Goal: Information Seeking & Learning: Understand process/instructions

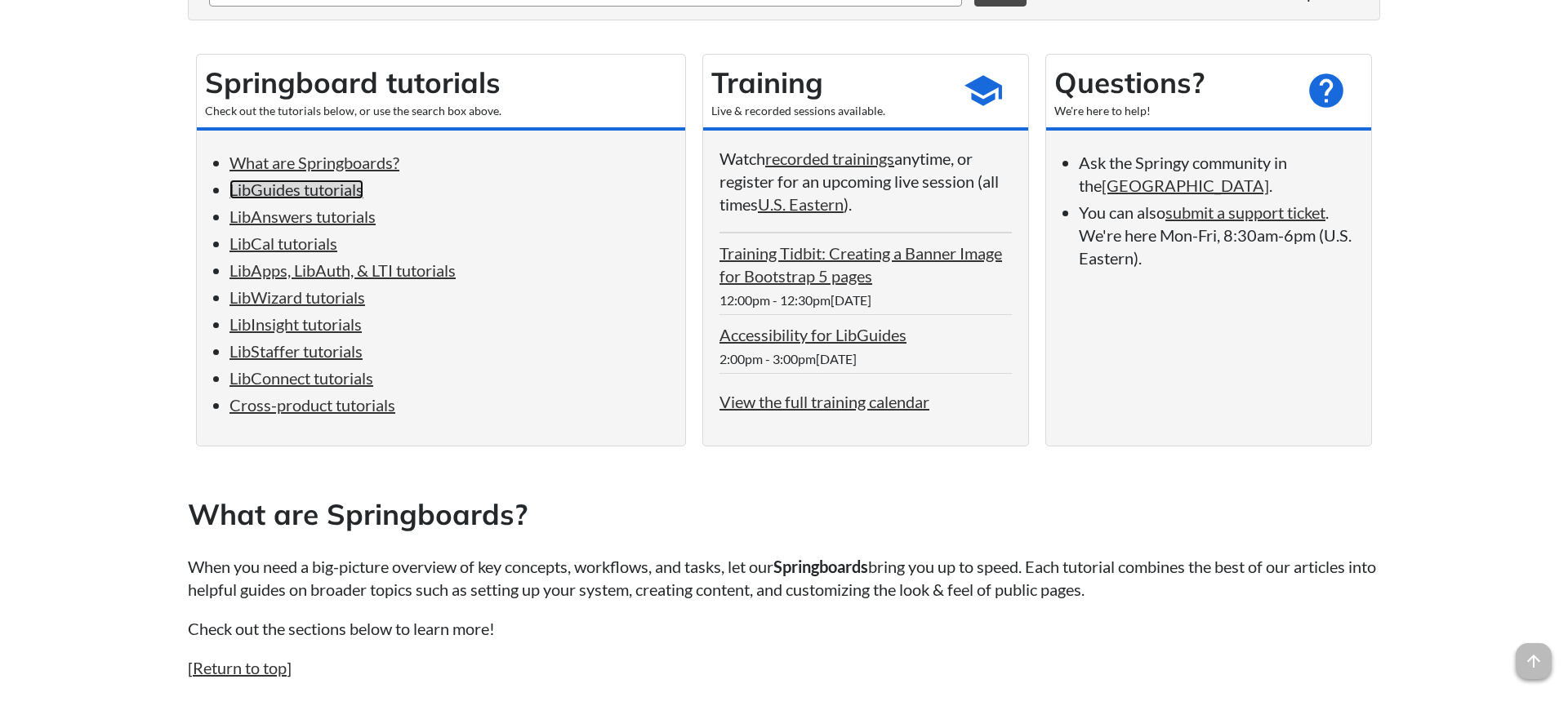
click at [358, 190] on link "LibGuides tutorials" at bounding box center [296, 189] width 134 height 20
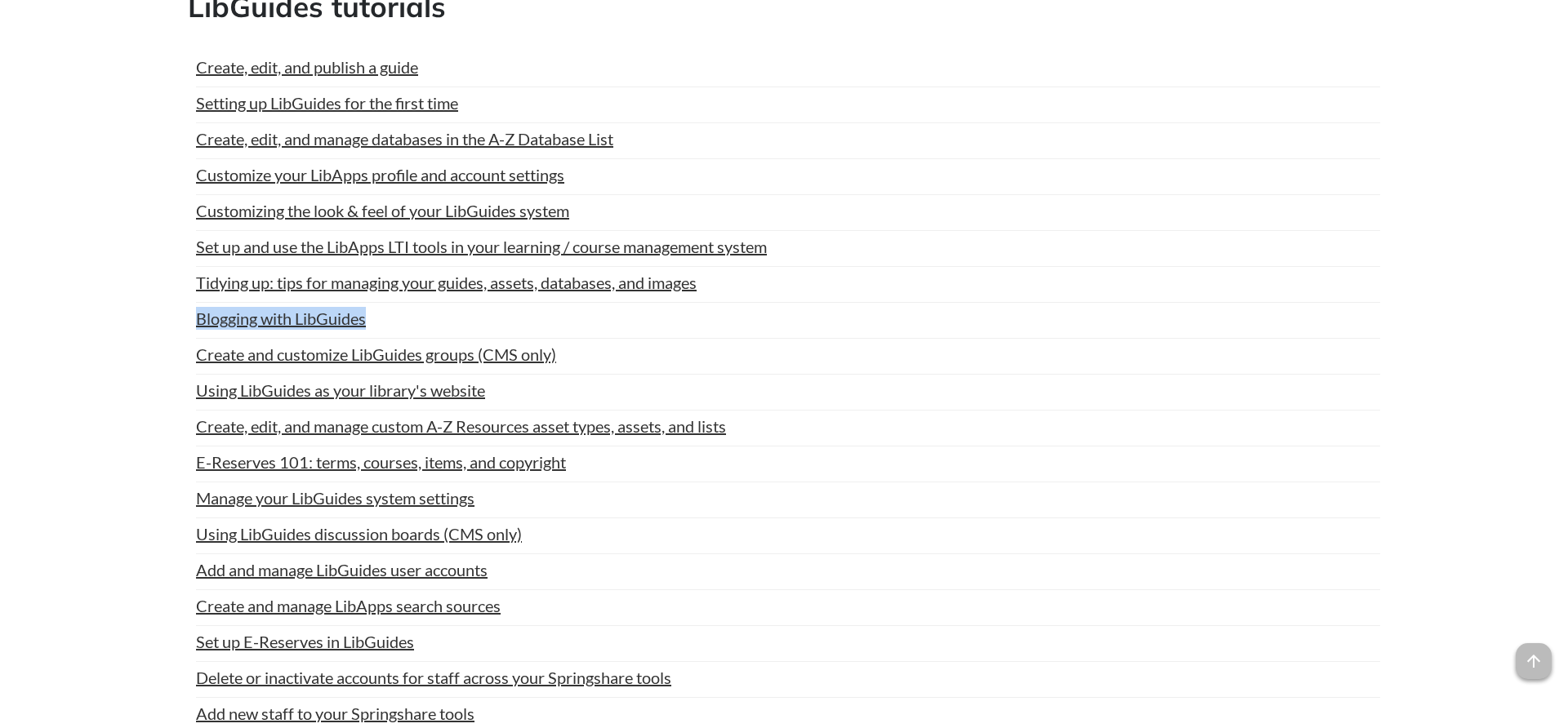
drag, startPoint x: 393, startPoint y: 332, endPoint x: 181, endPoint y: 339, distance: 212.1
copy link "Blogging with LibGuides"
click at [1532, 646] on span "arrow_upward" at bounding box center [1534, 661] width 36 height 36
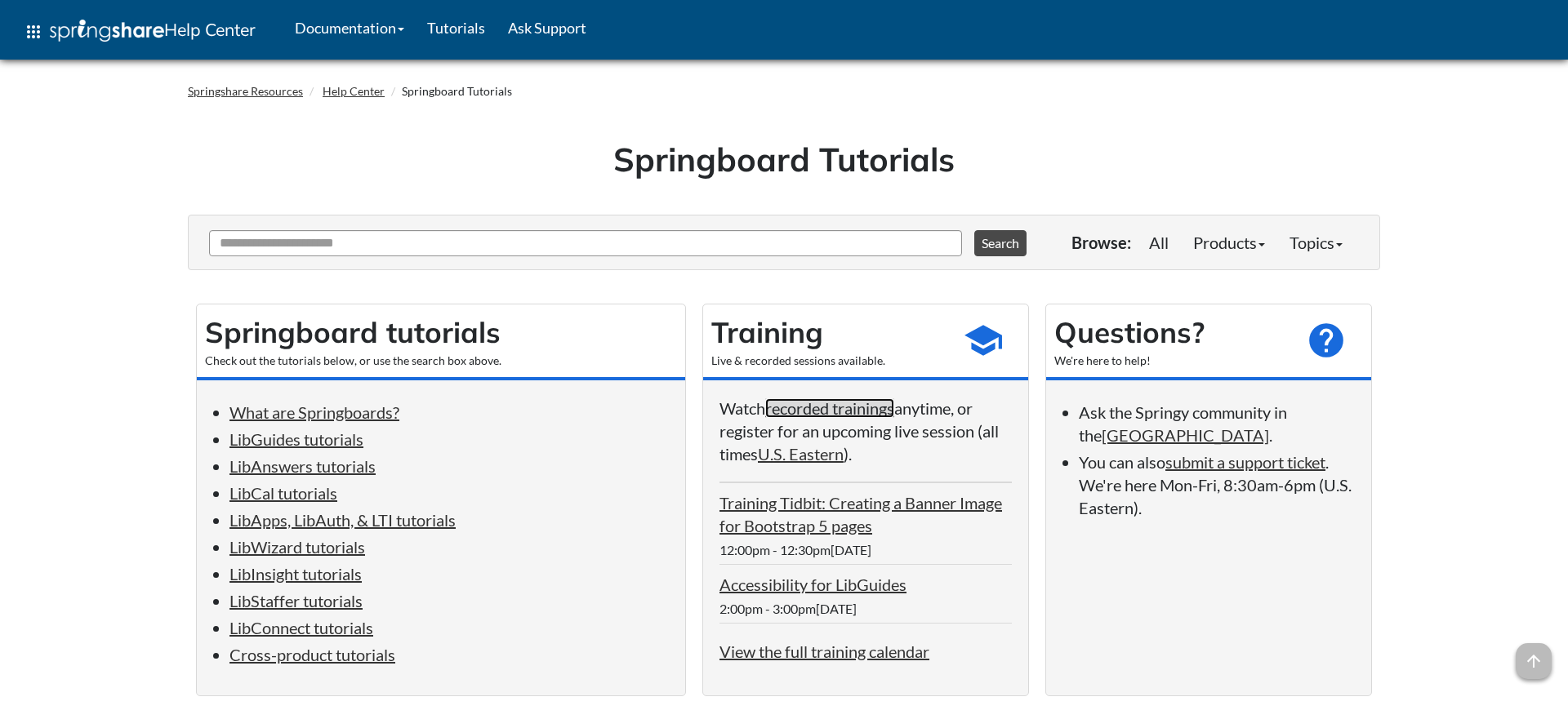
click at [806, 410] on link "recorded trainings" at bounding box center [830, 408] width 129 height 20
click at [367, 98] on li "Help Center" at bounding box center [345, 90] width 79 height 16
click at [368, 90] on link "Help Center" at bounding box center [353, 90] width 62 height 14
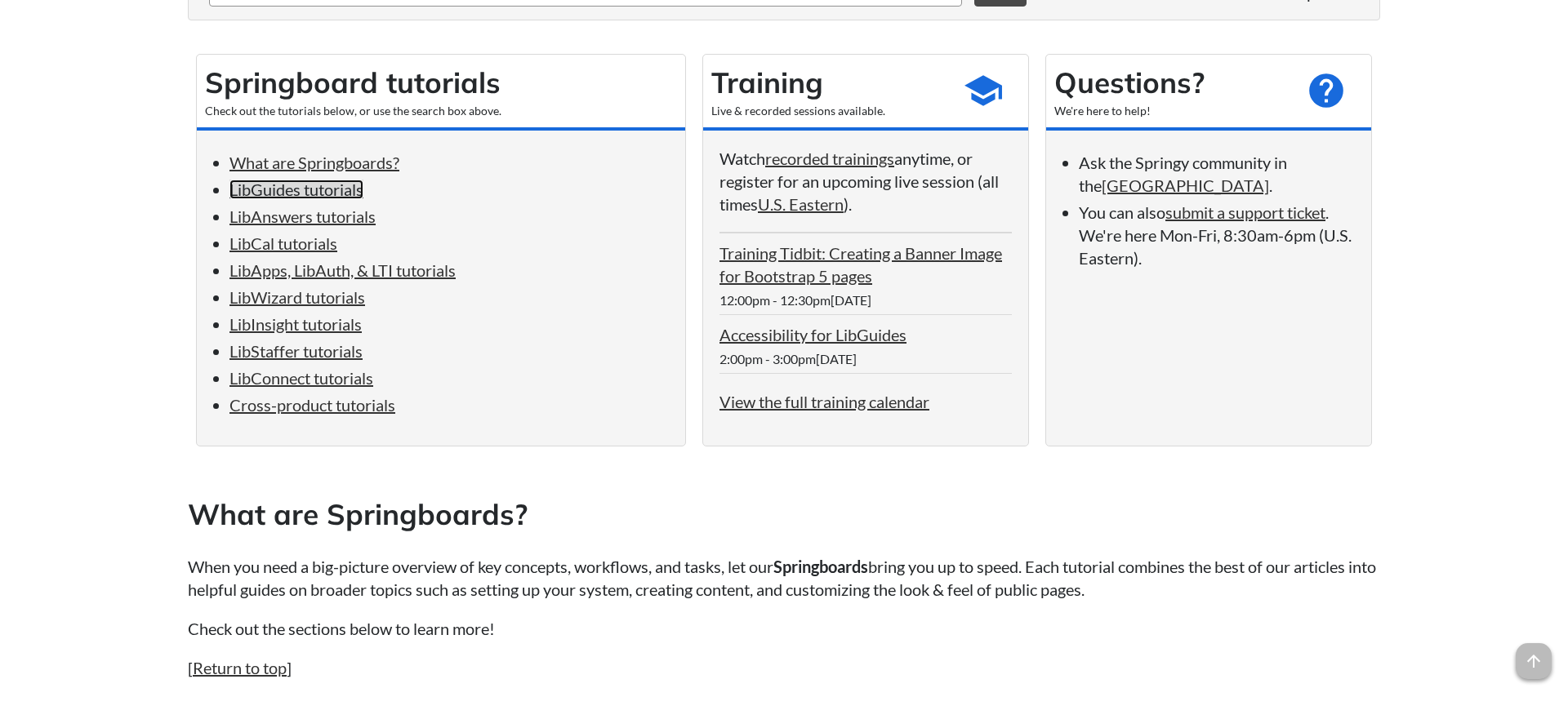
click at [299, 191] on link "LibGuides tutorials" at bounding box center [296, 189] width 134 height 20
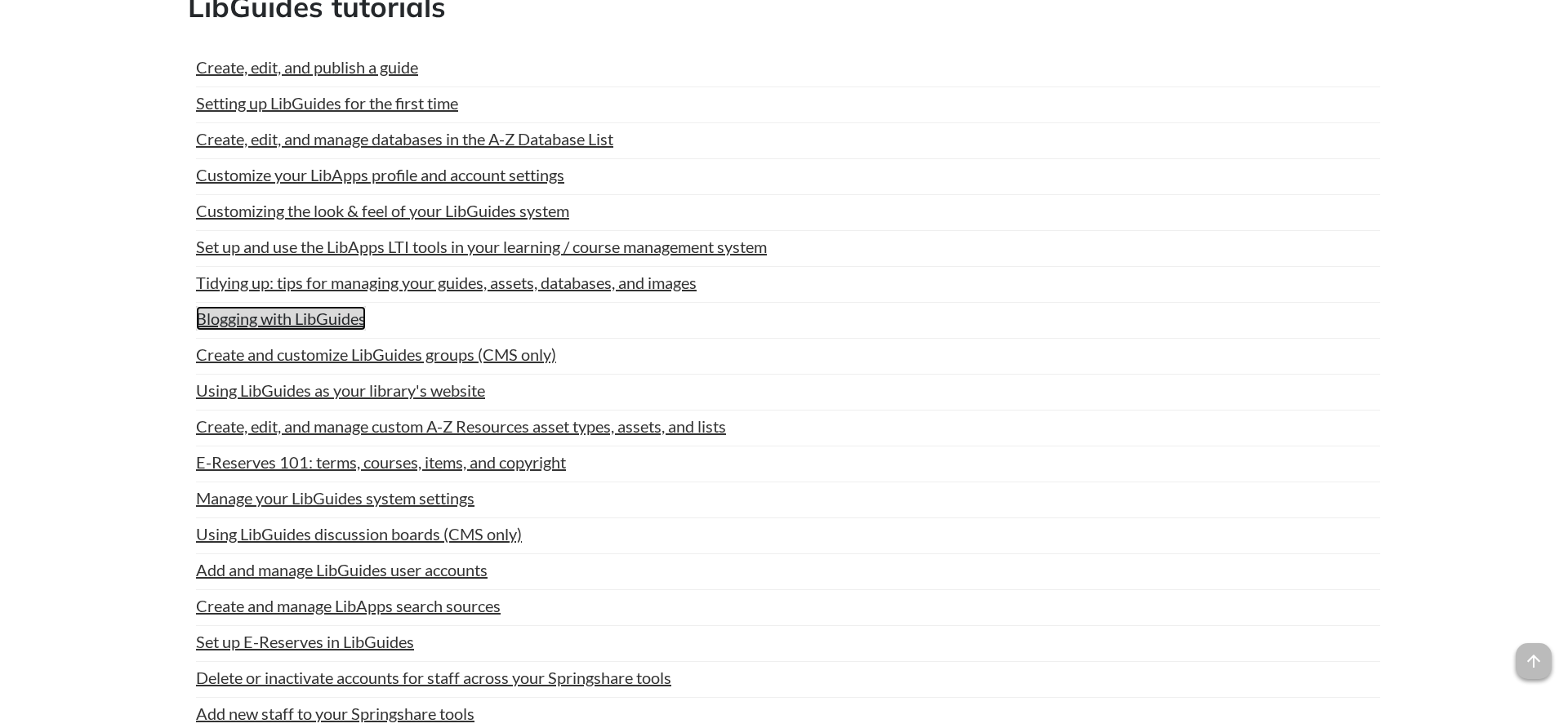
click at [330, 329] on link "Blogging with LibGuides" at bounding box center [281, 319] width 169 height 25
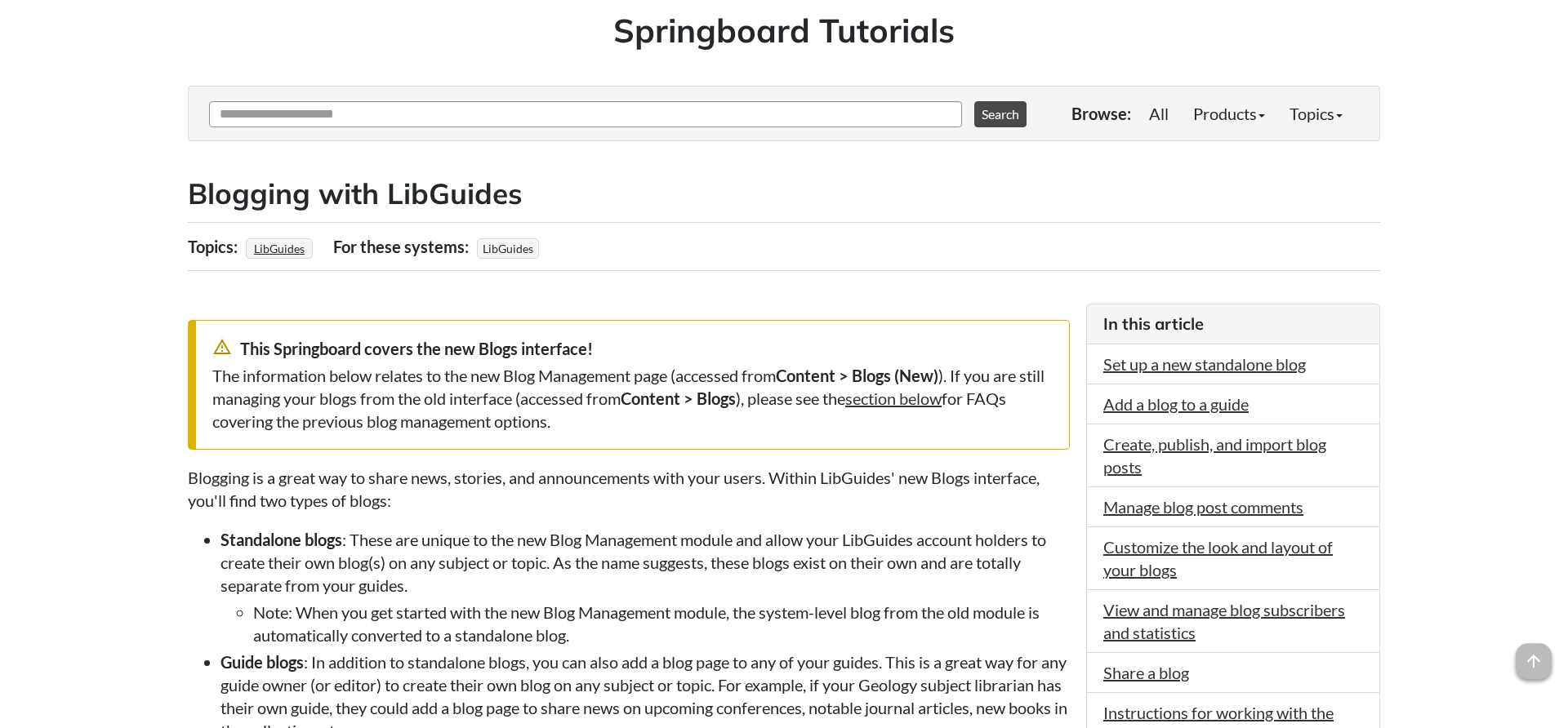
scroll to position [167, 0]
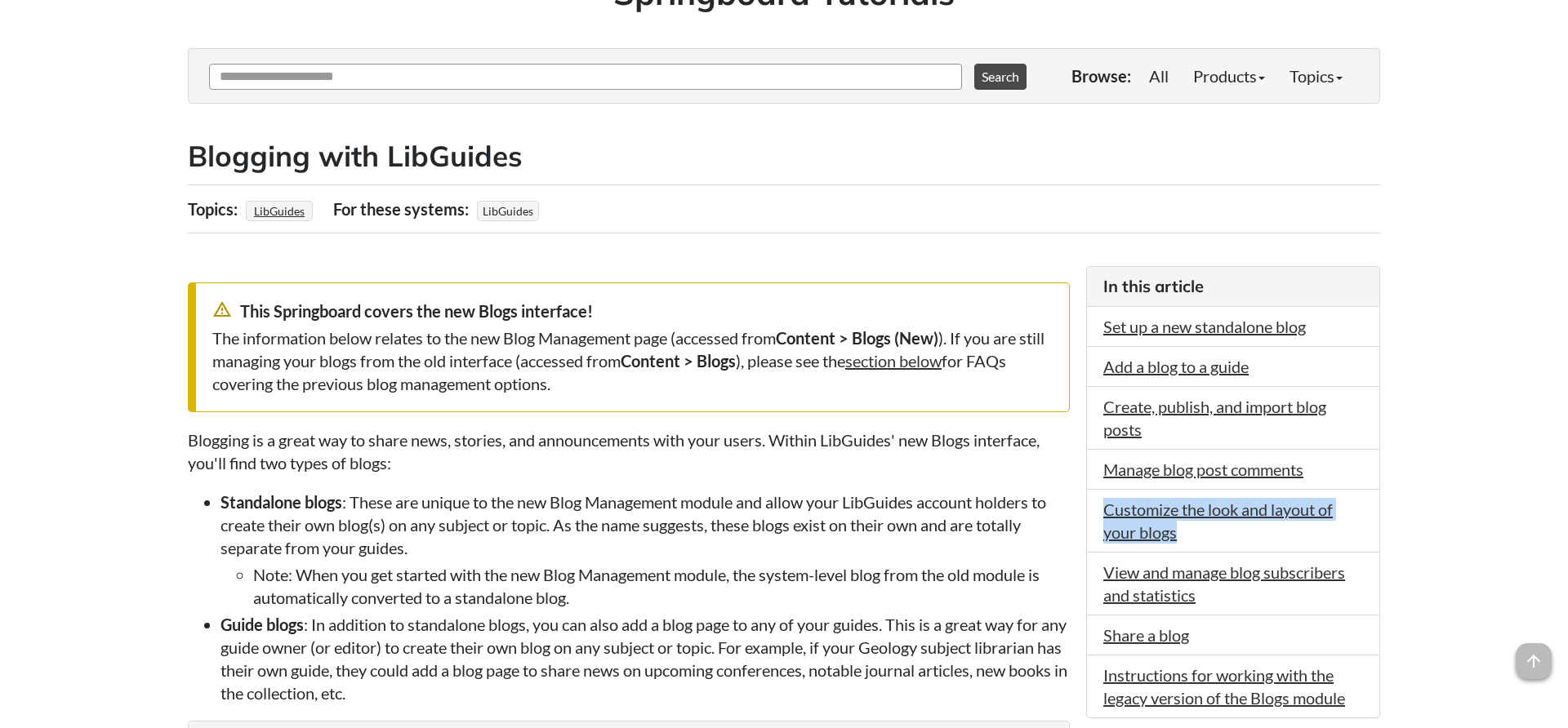
drag, startPoint x: 1197, startPoint y: 530, endPoint x: 1100, endPoint y: 508, distance: 99.5
click at [1100, 508] on li "Customize the look and layout of your blogs" at bounding box center [1233, 521] width 292 height 63
copy link "Customize the look and layout of your blogs"
click at [1175, 509] on link "Customize the look and layout of your blogs" at bounding box center [1218, 521] width 229 height 43
